Goal: Information Seeking & Learning: Learn about a topic

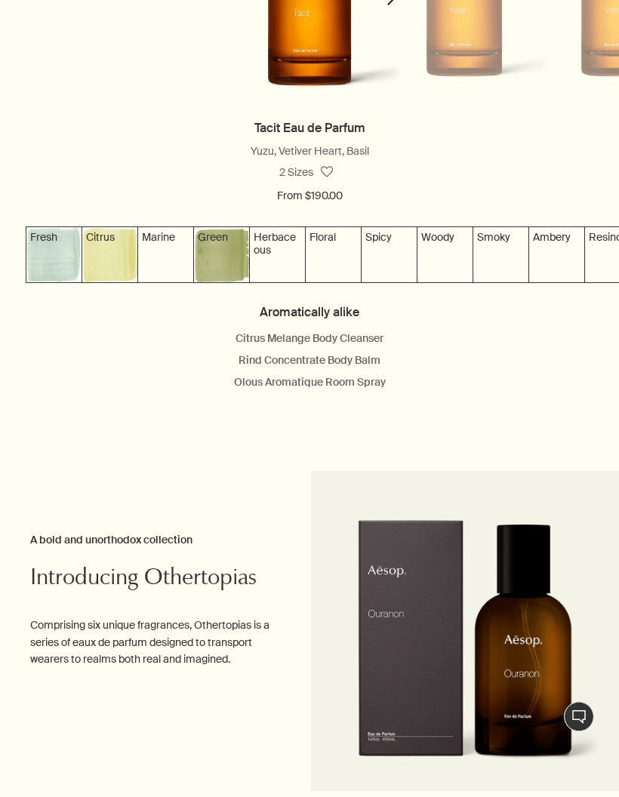
scroll to position [1696, 0]
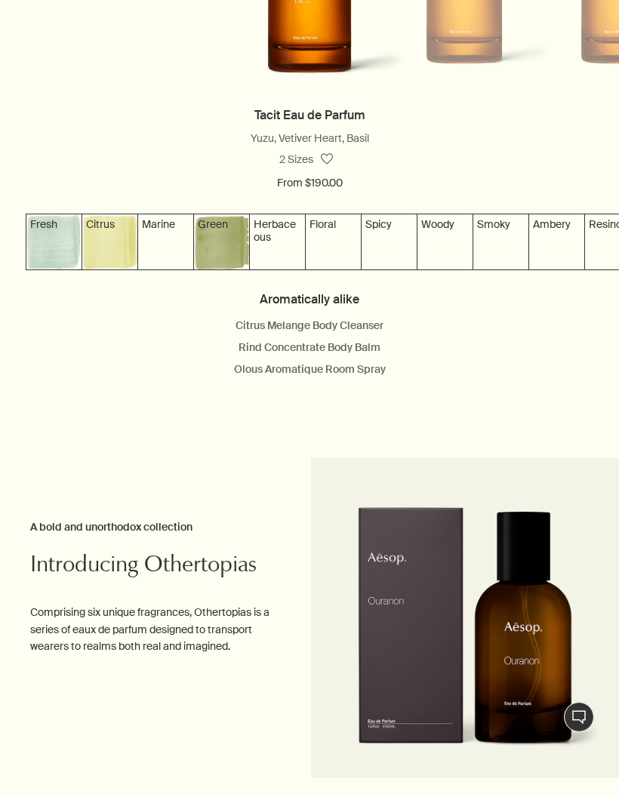
click at [361, 344] on link "Rind Concentrate Body Balm" at bounding box center [309, 347] width 142 height 14
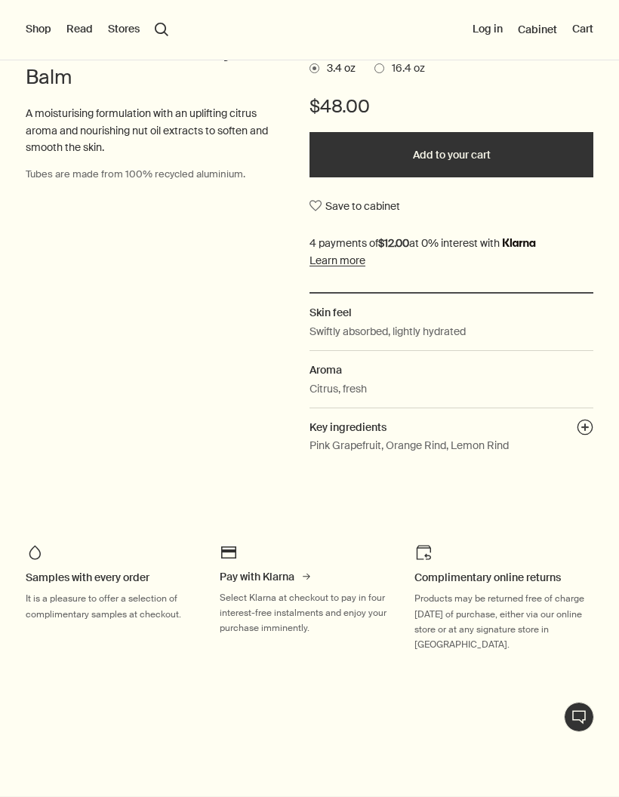
scroll to position [435, 0]
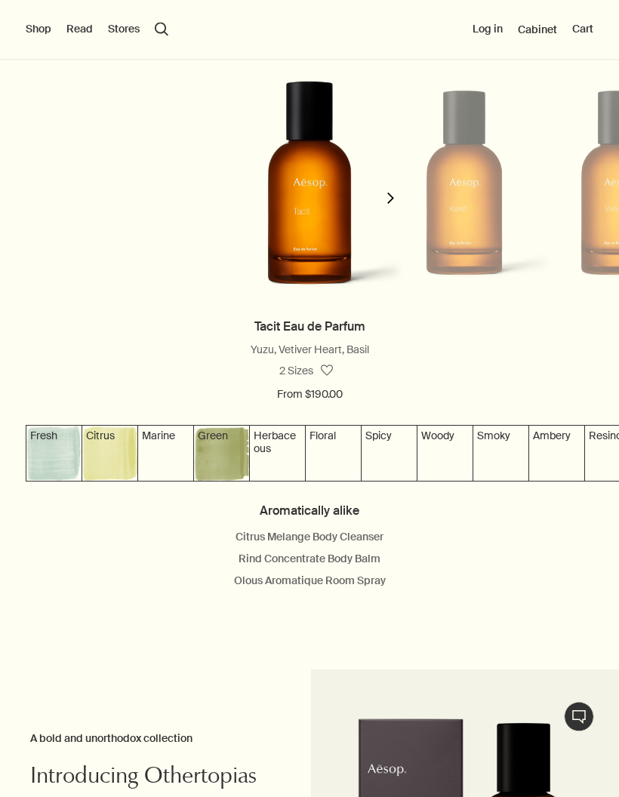
scroll to position [1411, 0]
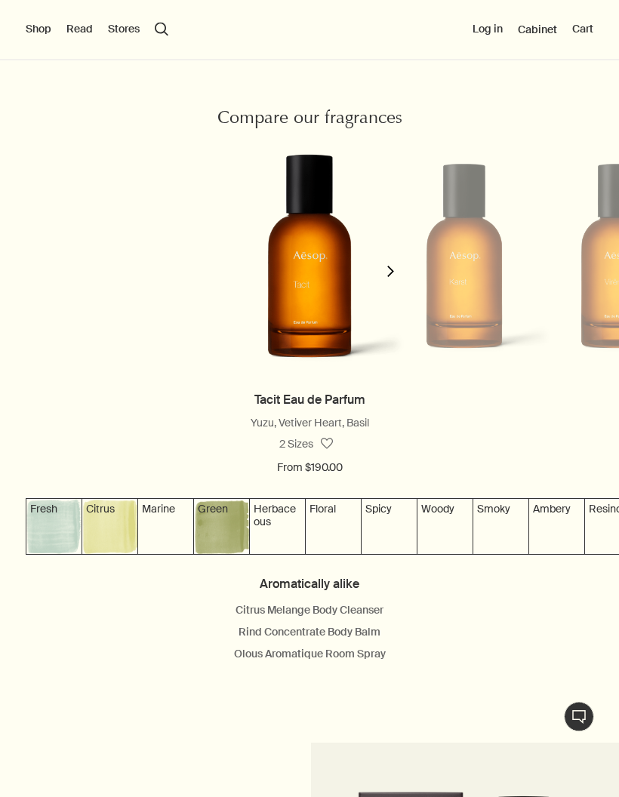
click at [244, 524] on img at bounding box center [221, 526] width 55 height 55
click at [312, 395] on link "Tacit Eau de Parfum" at bounding box center [309, 400] width 111 height 16
